Goal: Check status: Check status

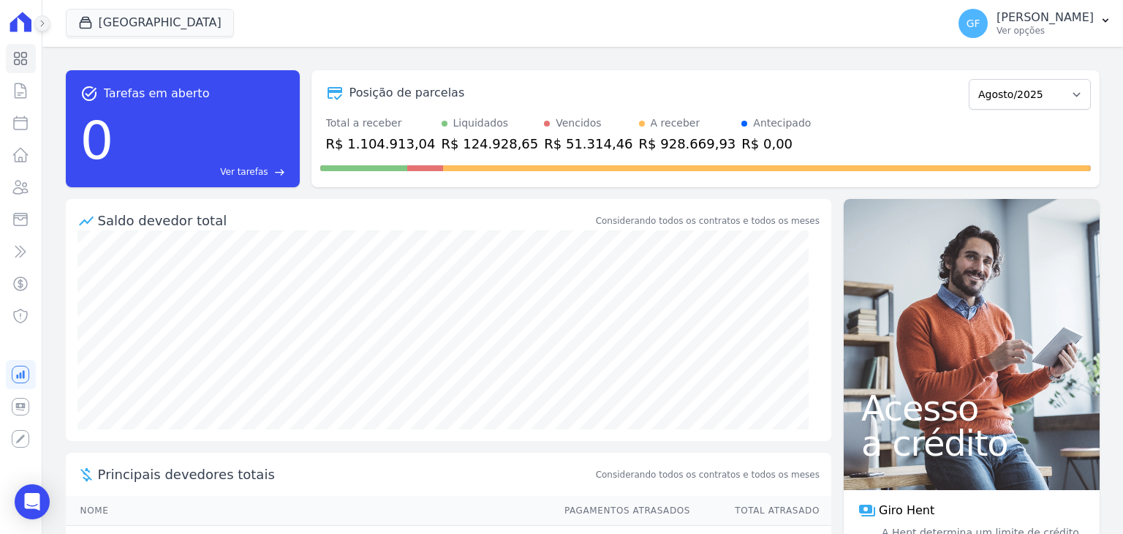
click at [47, 26] on button at bounding box center [42, 23] width 16 height 16
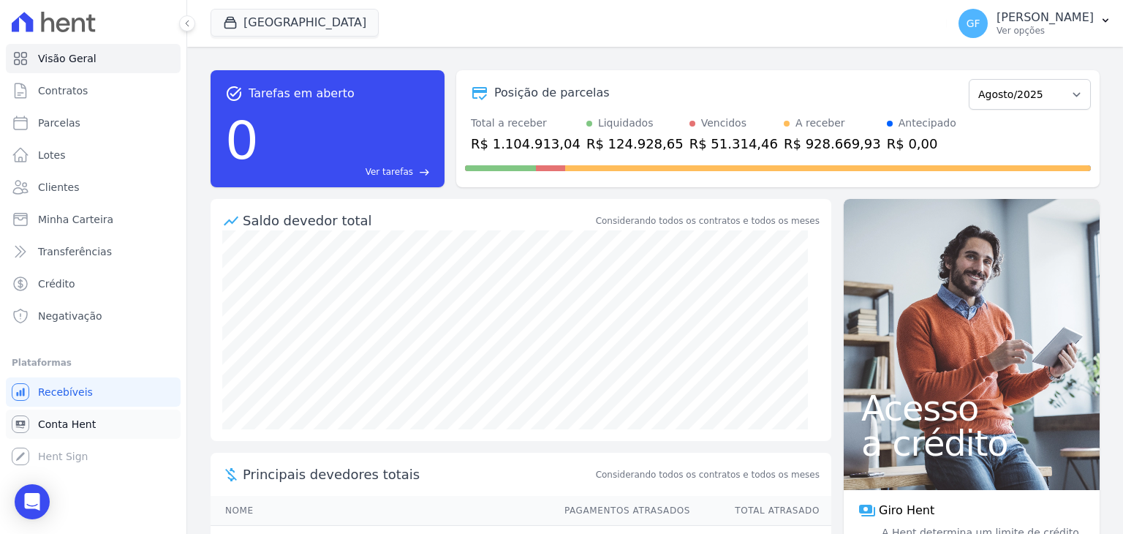
click at [67, 434] on link "Conta Hent" at bounding box center [93, 424] width 175 height 29
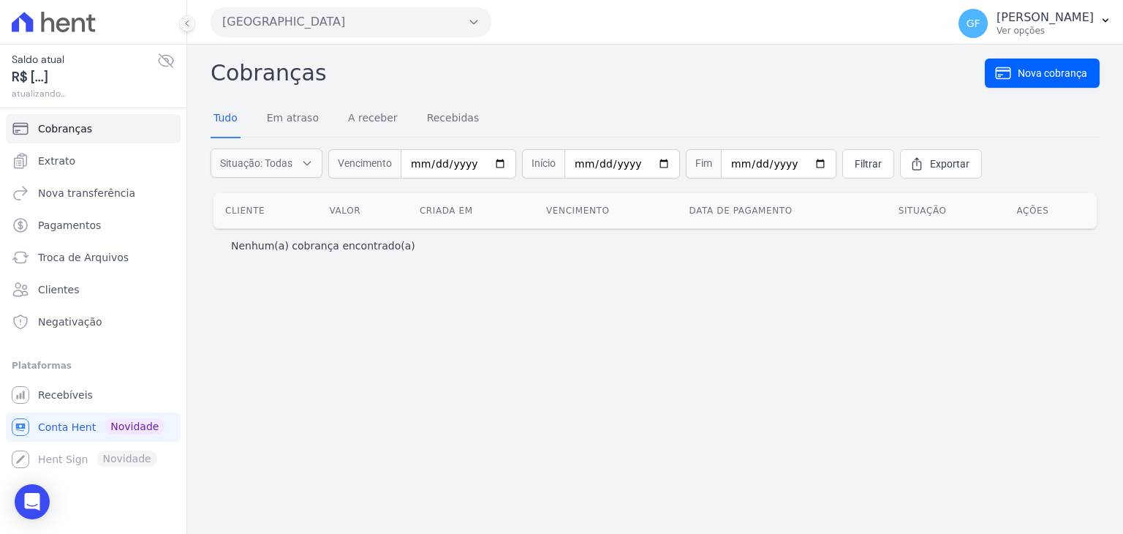
click at [162, 66] on icon at bounding box center [166, 61] width 18 height 18
click at [67, 163] on span "Extrato" at bounding box center [56, 161] width 37 height 15
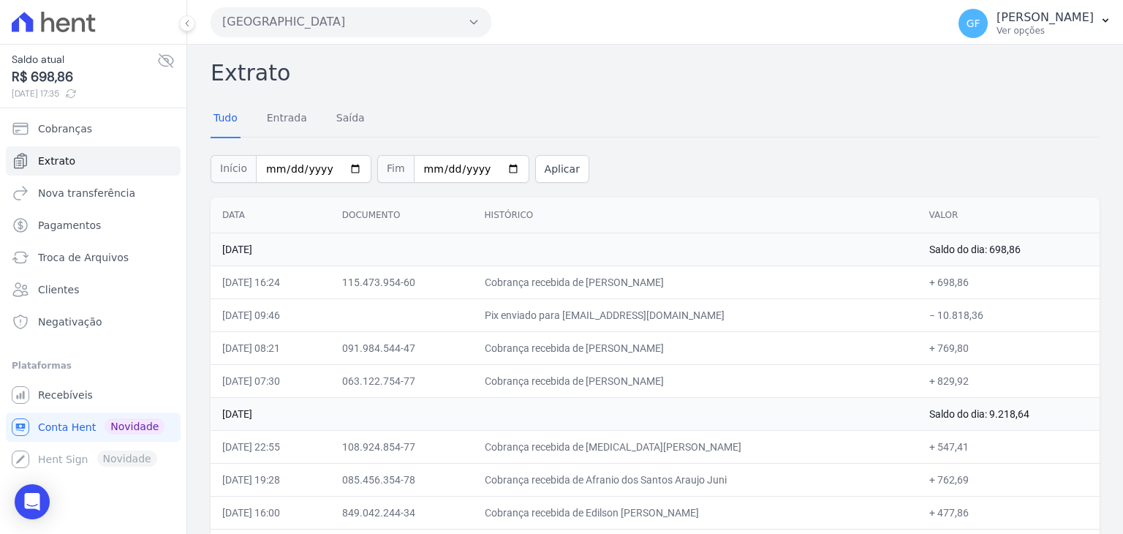
drag, startPoint x: 619, startPoint y: 284, endPoint x: 693, endPoint y: 282, distance: 73.9
click at [693, 282] on td "Cobrança recebida de [PERSON_NAME]" at bounding box center [695, 281] width 445 height 33
drag, startPoint x: 614, startPoint y: 279, endPoint x: 737, endPoint y: 285, distance: 123.0
click at [737, 285] on td "Cobrança recebida de [PERSON_NAME]" at bounding box center [695, 281] width 445 height 33
copy td "[PERSON_NAME]"
